Goal: Transaction & Acquisition: Purchase product/service

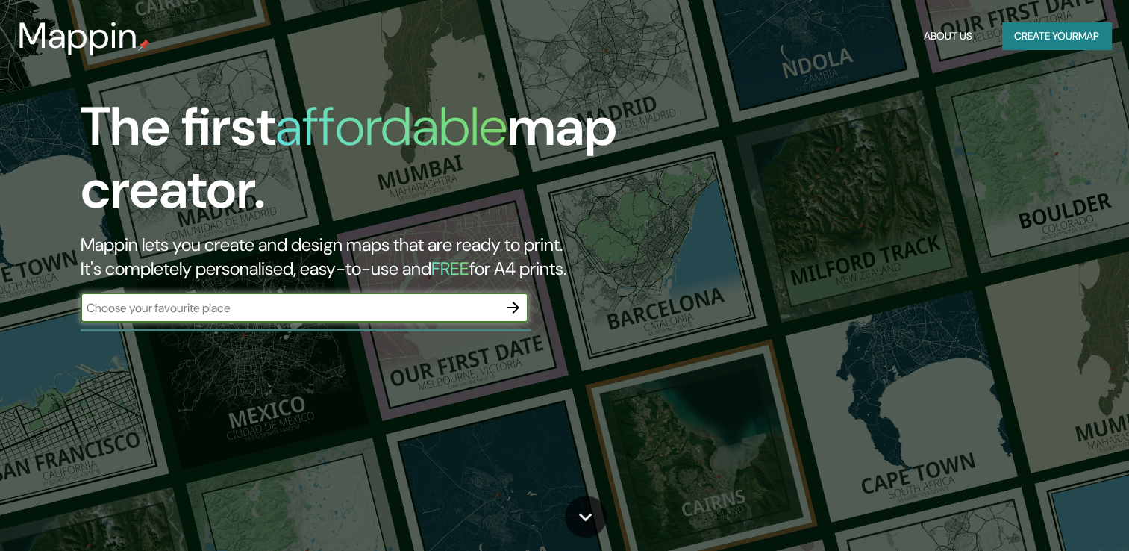
drag, startPoint x: 0, startPoint y: 0, endPoint x: 409, endPoint y: 307, distance: 511.2
click at [409, 307] on input "text" at bounding box center [290, 307] width 418 height 17
type input "Puebla [GEOGRAPHIC_DATA]"
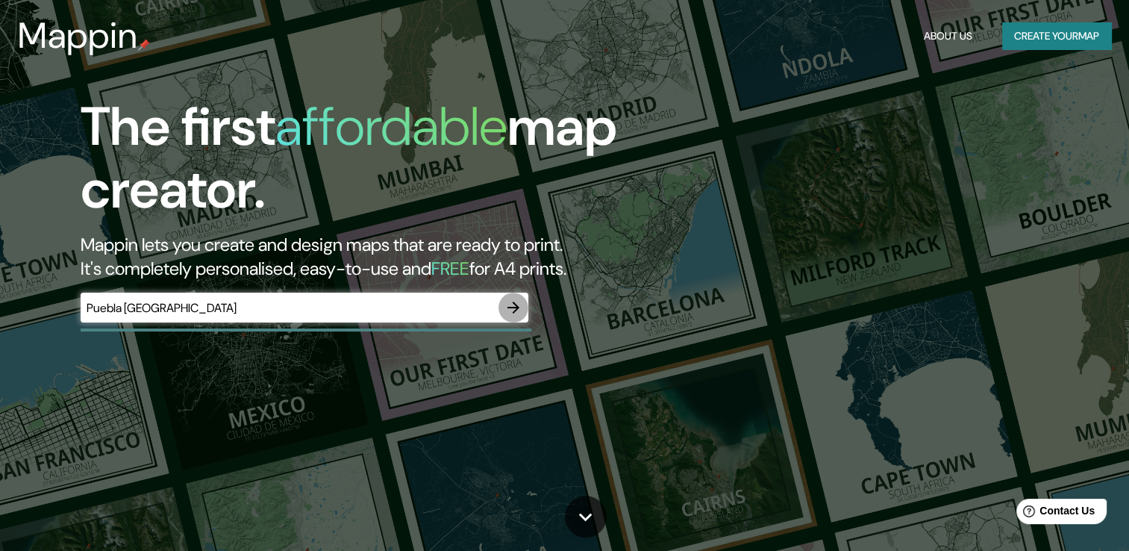
click at [509, 309] on icon "button" at bounding box center [513, 307] width 18 height 18
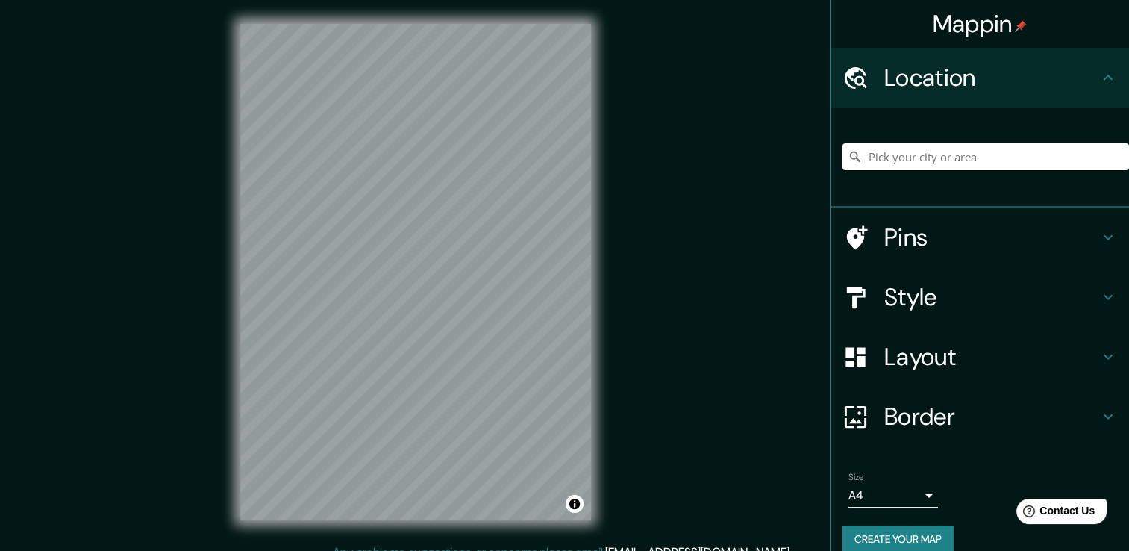
click at [921, 154] on input "Pick your city or area" at bounding box center [986, 156] width 287 height 27
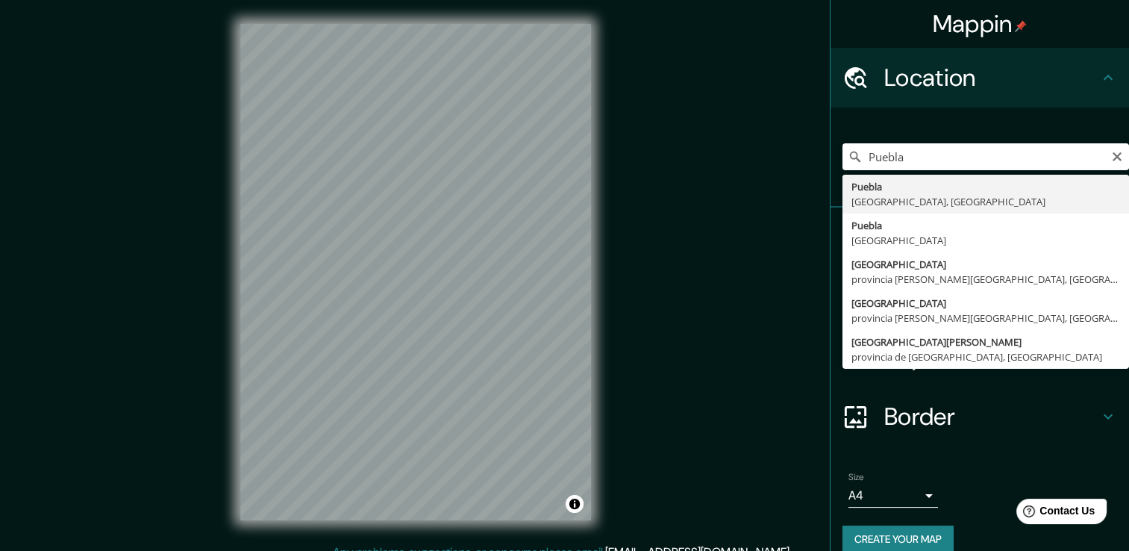
type input "[GEOGRAPHIC_DATA], [GEOGRAPHIC_DATA], [GEOGRAPHIC_DATA]"
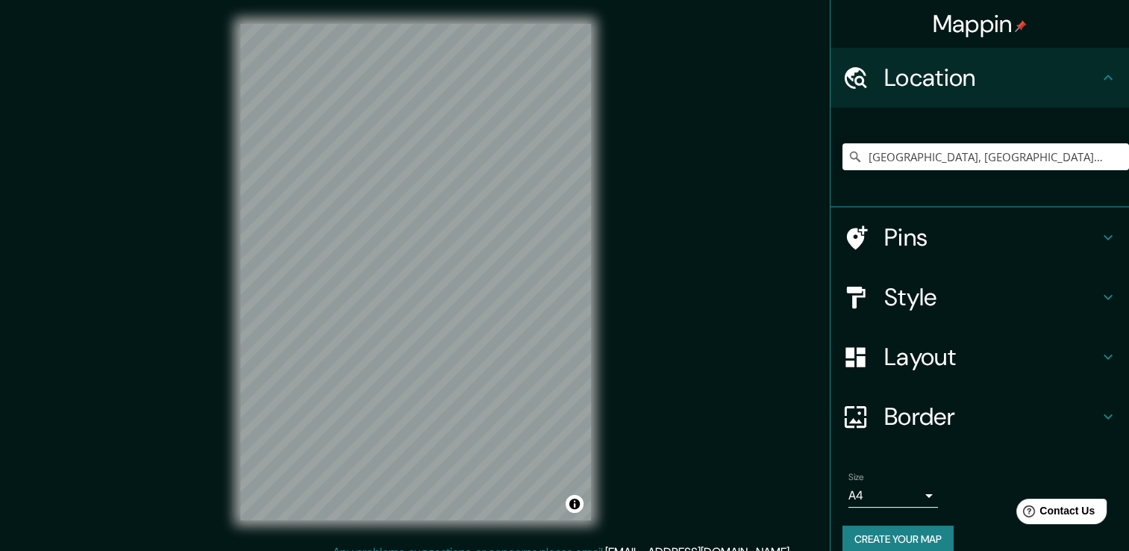
click at [616, 204] on div "Mappin Location [GEOGRAPHIC_DATA], [GEOGRAPHIC_DATA], [GEOGRAPHIC_DATA] Pins St…" at bounding box center [564, 283] width 1129 height 567
click at [1041, 299] on h4 "Style" at bounding box center [991, 297] width 215 height 30
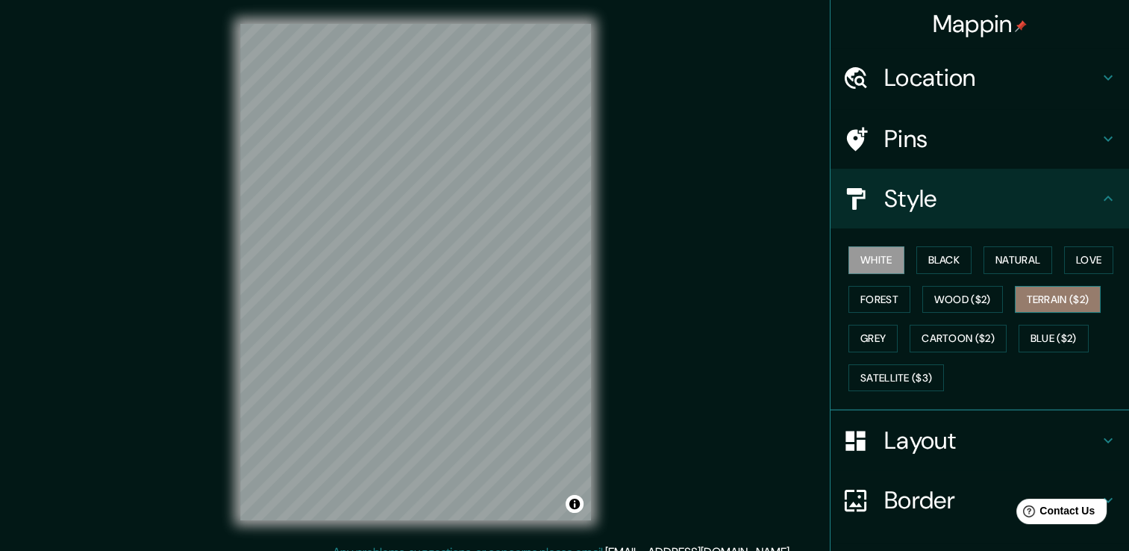
click at [1086, 304] on button "Terrain ($2)" at bounding box center [1058, 300] width 87 height 28
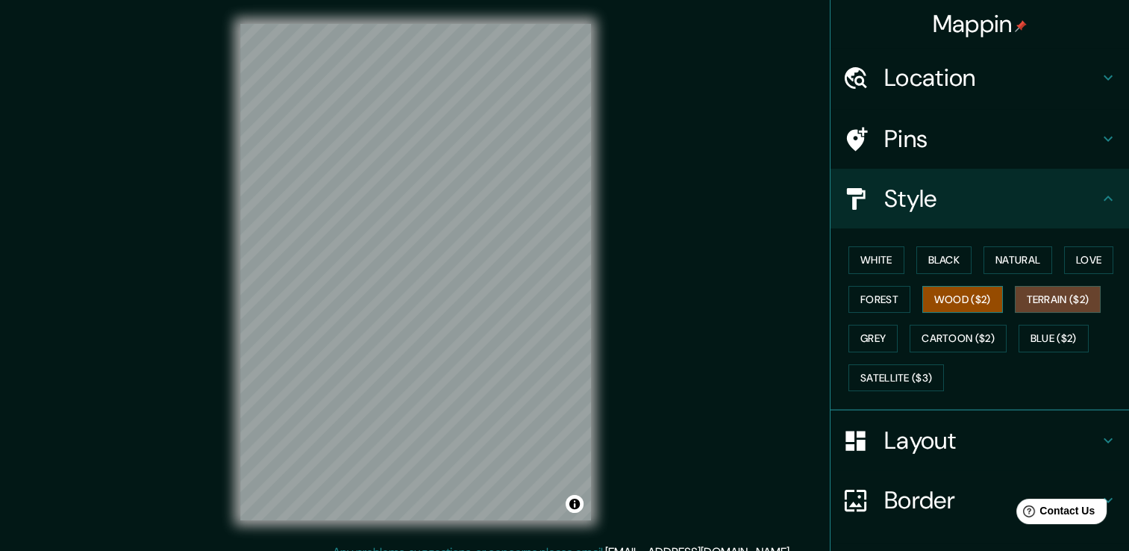
click at [988, 302] on button "Wood ($2)" at bounding box center [962, 300] width 81 height 28
click at [848, 302] on button "Forest" at bounding box center [879, 300] width 62 height 28
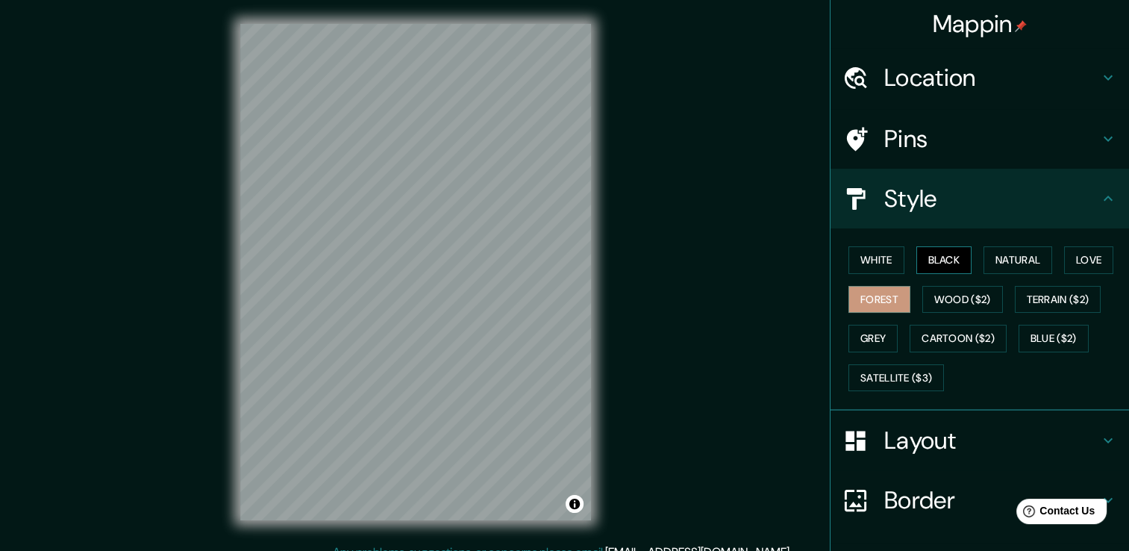
click at [945, 260] on button "Black" at bounding box center [944, 260] width 56 height 28
click at [1007, 256] on button "Natural" at bounding box center [1018, 260] width 69 height 28
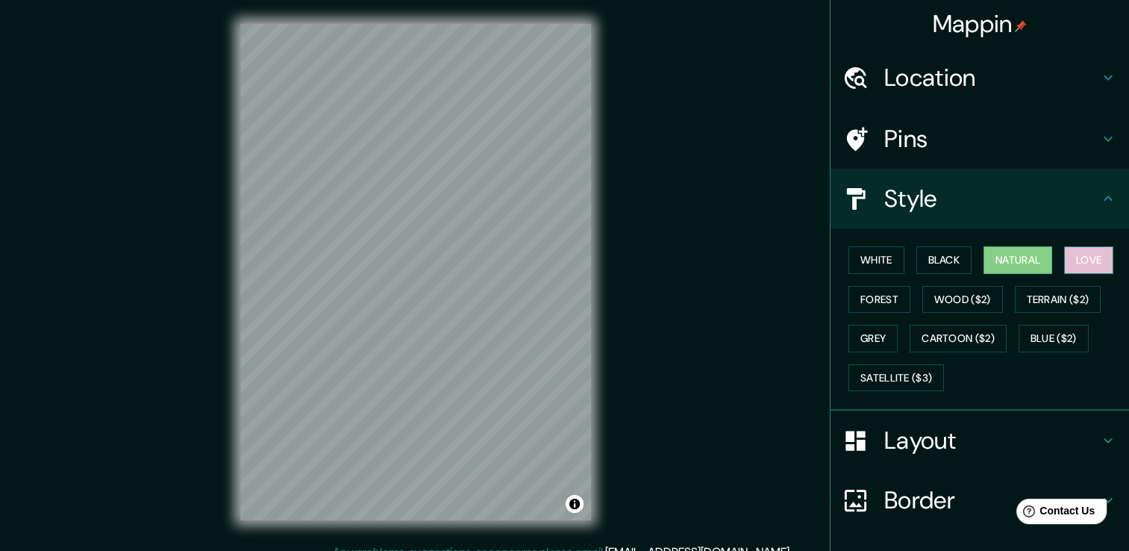
click at [1081, 247] on button "Love" at bounding box center [1088, 260] width 49 height 28
click at [875, 291] on button "Forest" at bounding box center [879, 300] width 62 height 28
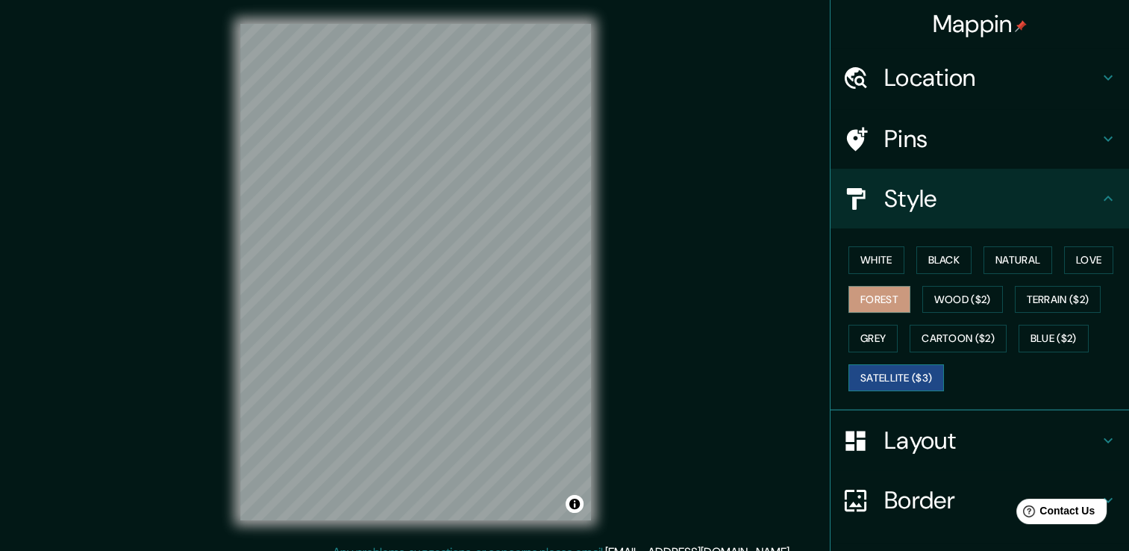
click at [913, 381] on button "Satellite ($3)" at bounding box center [896, 378] width 96 height 28
click at [887, 287] on button "Forest" at bounding box center [879, 300] width 62 height 28
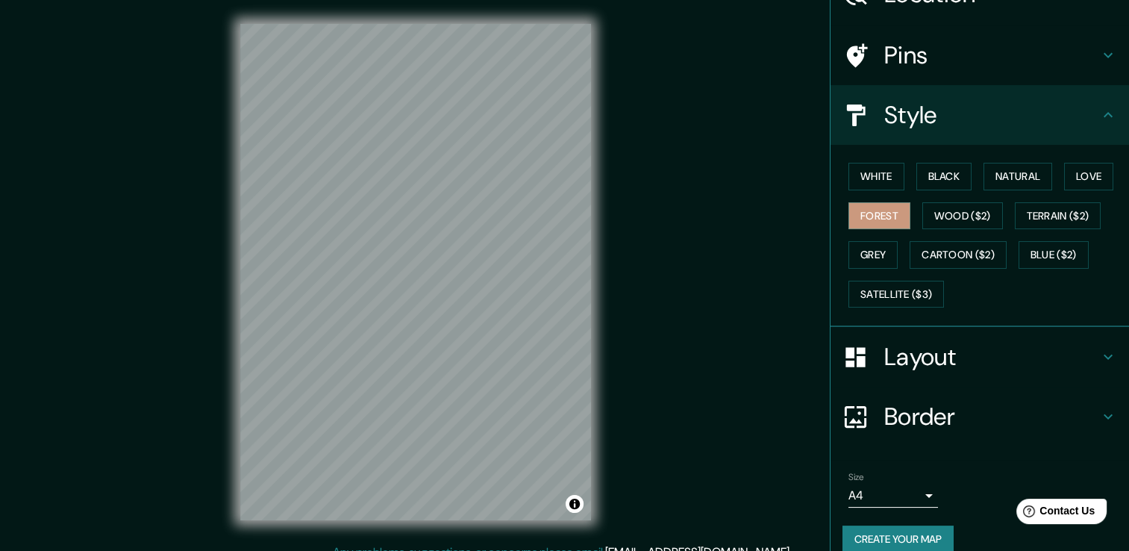
scroll to position [101, 0]
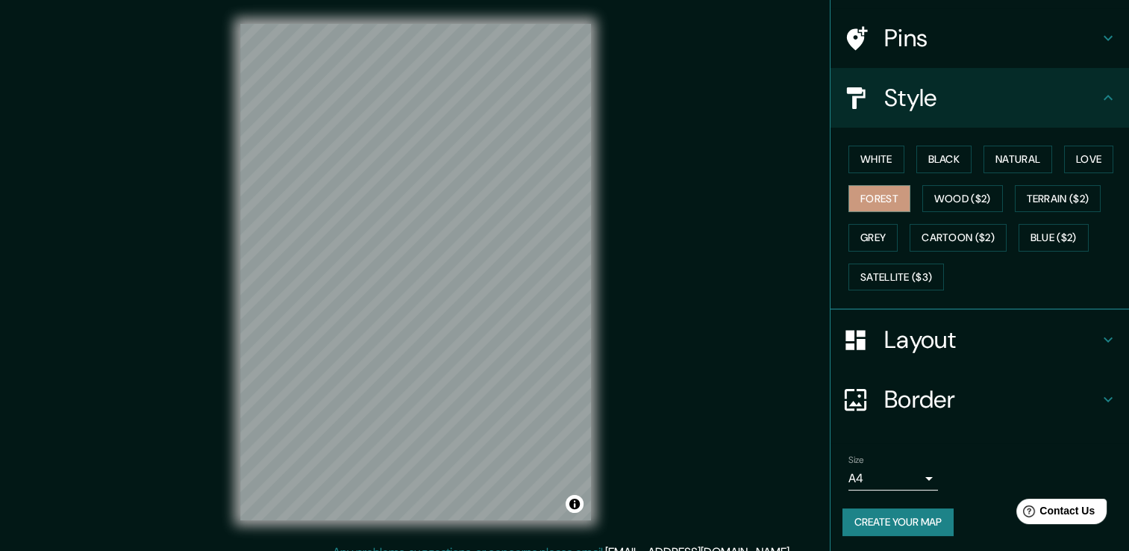
click at [919, 473] on body "Mappin Location [GEOGRAPHIC_DATA], [GEOGRAPHIC_DATA], [GEOGRAPHIC_DATA] Pins St…" at bounding box center [564, 275] width 1129 height 551
click at [917, 527] on button "Create your map" at bounding box center [898, 522] width 111 height 28
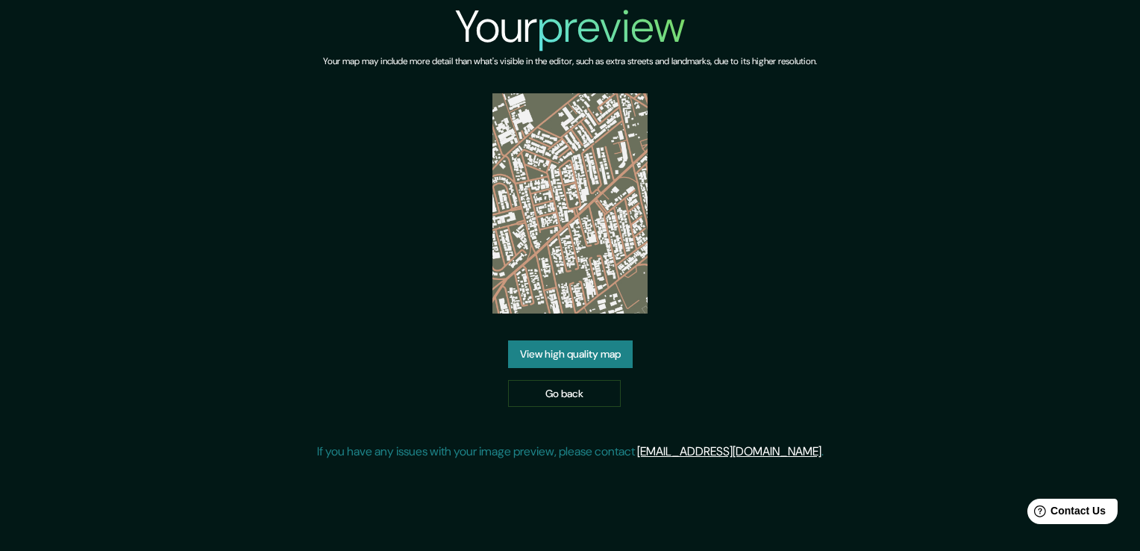
click at [957, 325] on div "Your preview Your map may include more detail than what's visible in the editor…" at bounding box center [570, 236] width 1140 height 472
click at [594, 348] on link "View high quality map" at bounding box center [570, 354] width 125 height 28
